Goal: Transaction & Acquisition: Download file/media

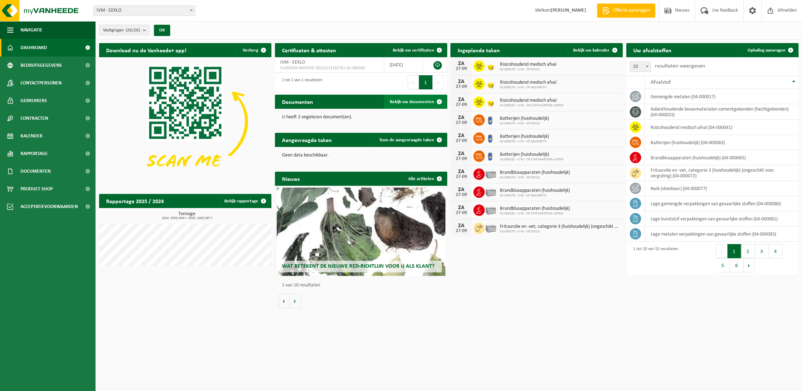
click at [410, 101] on span "Bekijk uw documenten" at bounding box center [412, 102] width 44 height 5
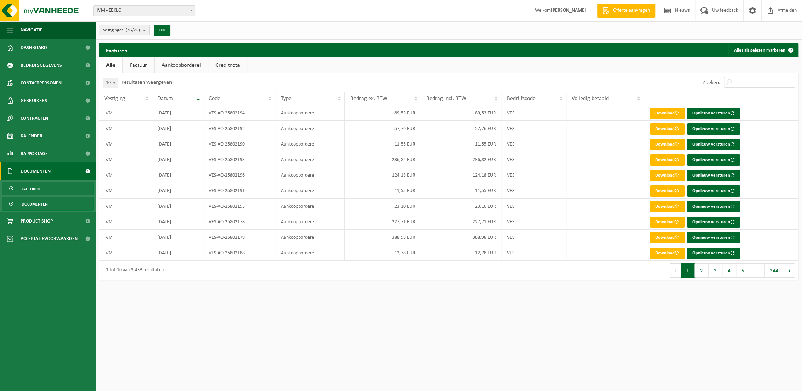
click at [39, 207] on span "Documenten" at bounding box center [35, 204] width 26 height 13
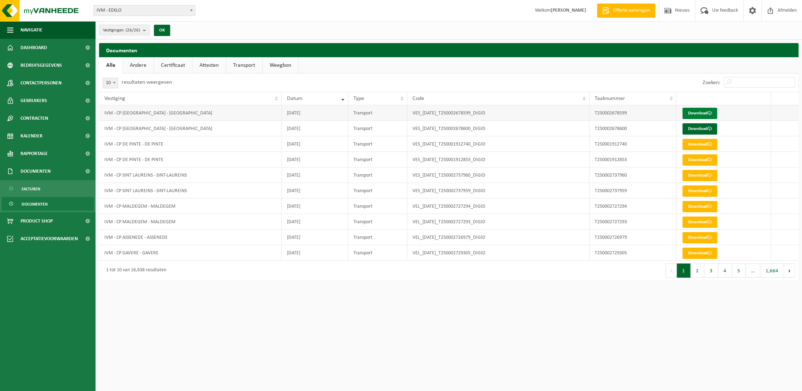
click at [697, 110] on link "Download" at bounding box center [699, 113] width 35 height 11
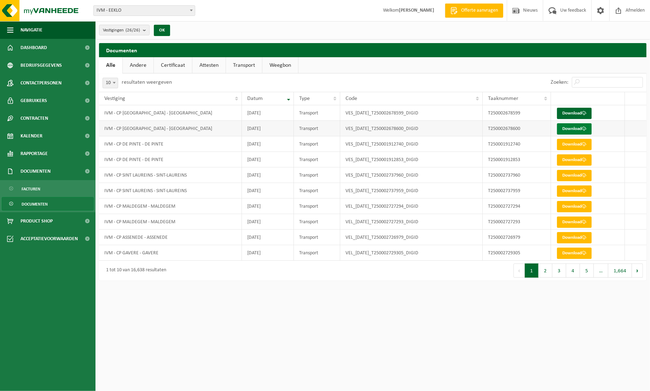
click at [575, 128] on link "Download" at bounding box center [574, 128] width 35 height 11
click at [630, 8] on span "Afmelden" at bounding box center [635, 10] width 23 height 21
